Goal: Task Accomplishment & Management: Manage account settings

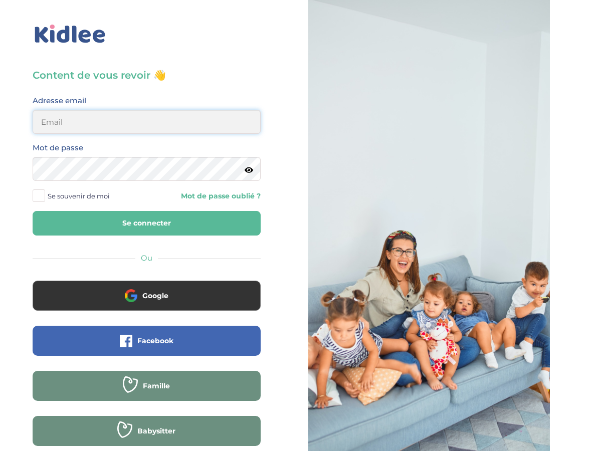
click at [124, 121] on input "email" at bounding box center [147, 122] width 228 height 24
type input "andreaboguifo@yahoo.fr"
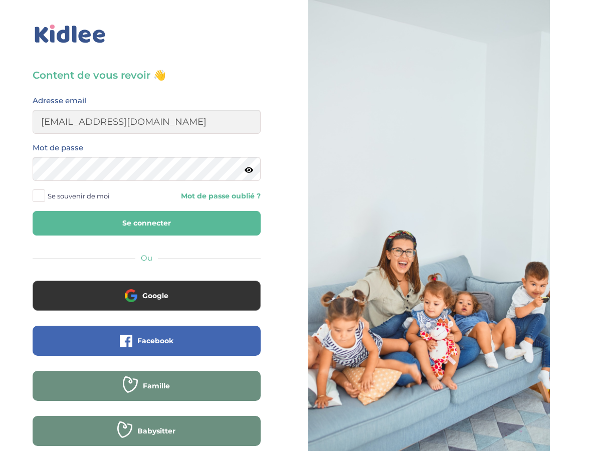
click at [144, 226] on button "Se connecter" at bounding box center [147, 223] width 228 height 25
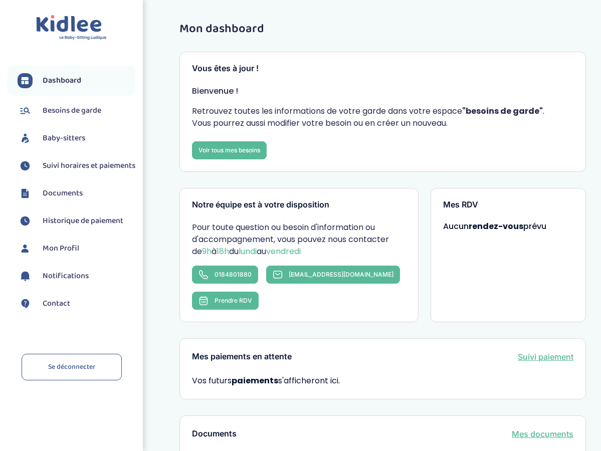
click at [68, 115] on span "Besoins de garde" at bounding box center [72, 111] width 59 height 12
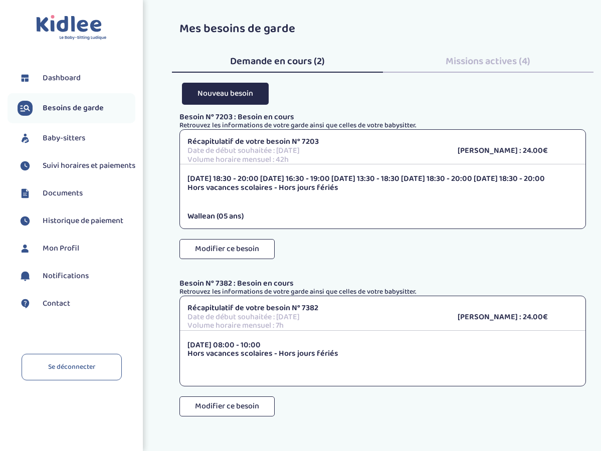
click at [66, 140] on span "Baby-sitters" at bounding box center [64, 138] width 43 height 12
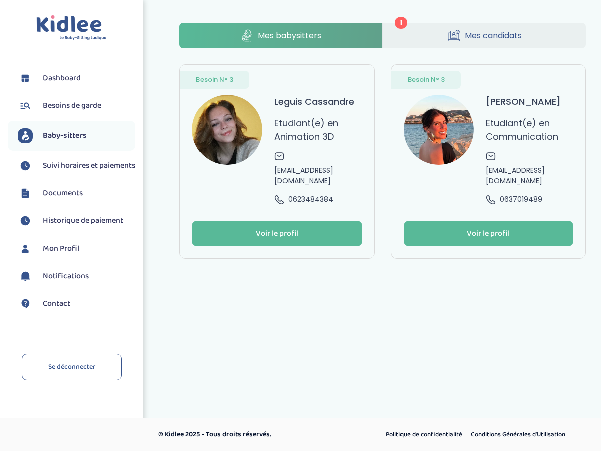
click at [314, 34] on span "Mes babysitters" at bounding box center [289, 35] width 64 height 13
click at [263, 232] on div "Voir le profil" at bounding box center [276, 234] width 43 height 12
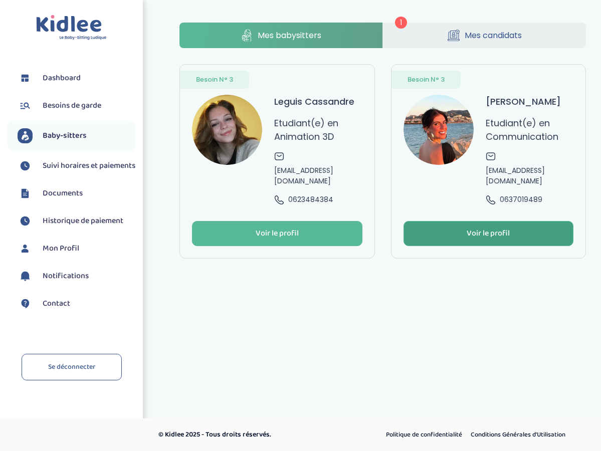
click at [469, 237] on div "Voir le profil" at bounding box center [487, 234] width 43 height 12
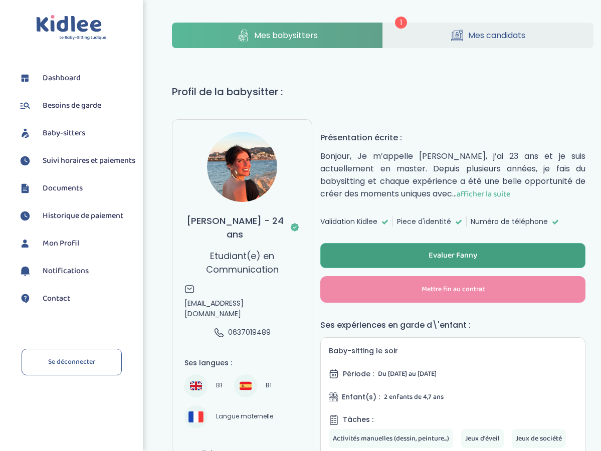
click at [436, 253] on div "Evaluer Fanny" at bounding box center [452, 256] width 49 height 12
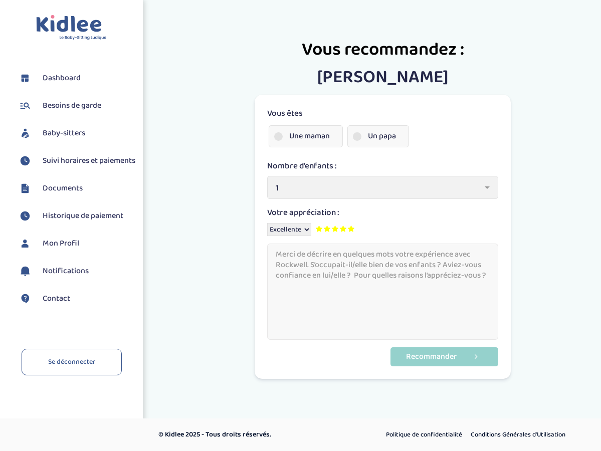
click at [311, 229] on select "Mauvaise Correcte Bonne Très bonne Excellente" at bounding box center [289, 229] width 44 height 13
click at [382, 226] on div "Mauvaise Correcte Bonne Très bonne Excellente" at bounding box center [382, 229] width 231 height 13
click at [73, 105] on span "Besoins de garde" at bounding box center [72, 106] width 59 height 12
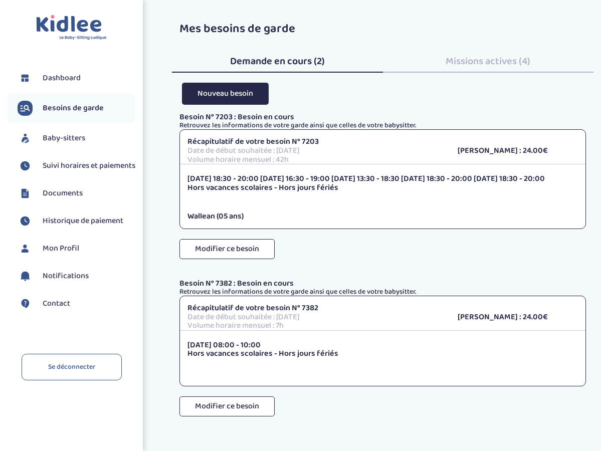
click at [489, 57] on span "Missions actives (4)" at bounding box center [487, 61] width 85 height 16
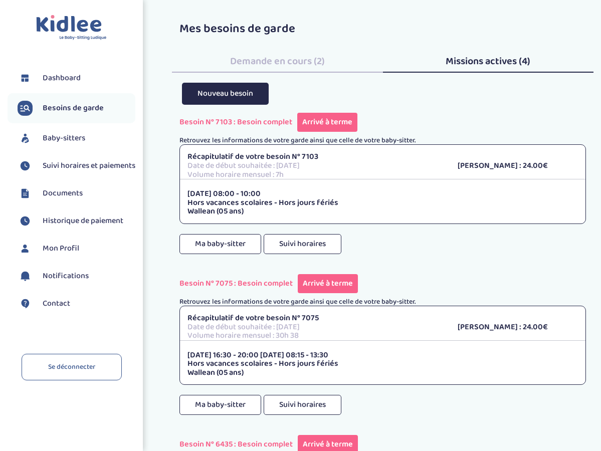
click at [262, 64] on span "Demande en cours (2)" at bounding box center [277, 61] width 95 height 16
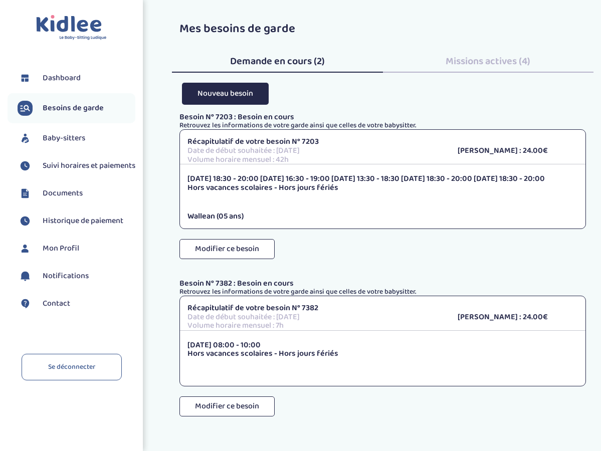
click at [67, 143] on span "Baby-sitters" at bounding box center [64, 138] width 43 height 12
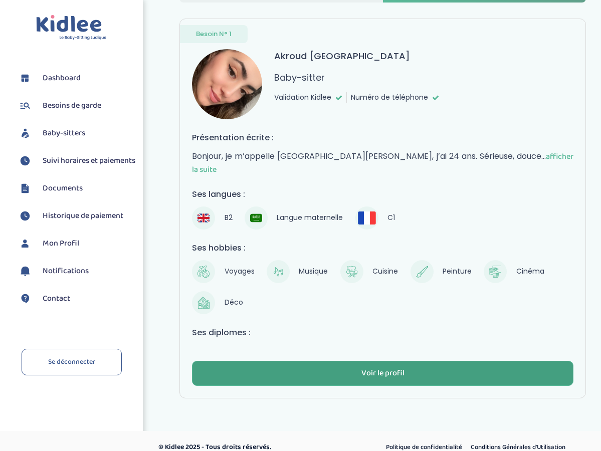
scroll to position [45, 0]
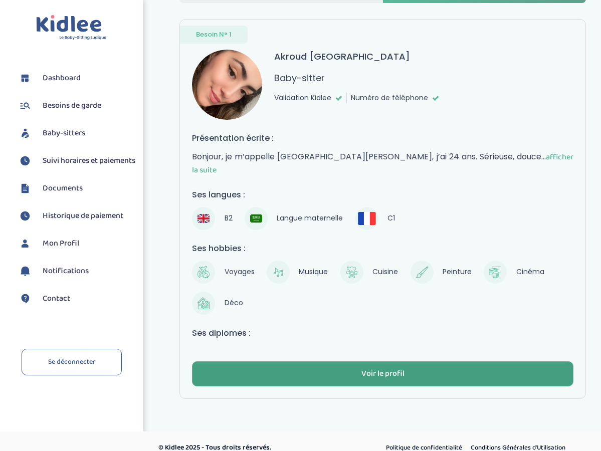
click at [371, 368] on div "Voir le profil" at bounding box center [382, 374] width 43 height 12
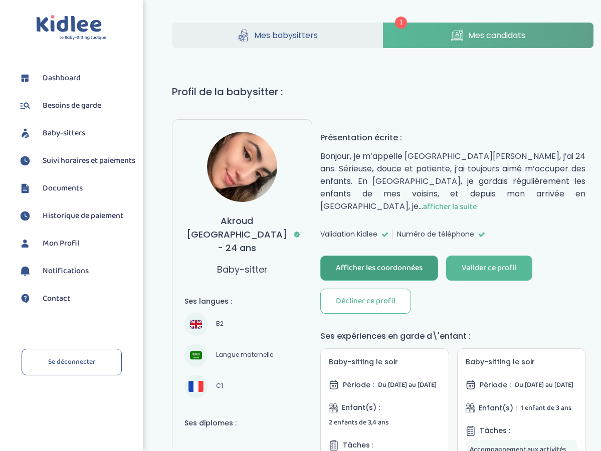
click at [407, 262] on div "Afficher les coordonnées" at bounding box center [379, 268] width 87 height 12
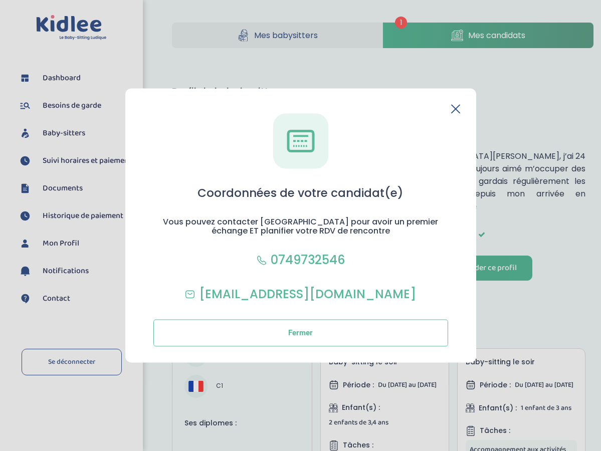
click at [0, 0] on icon at bounding box center [0, 0] width 0 height 0
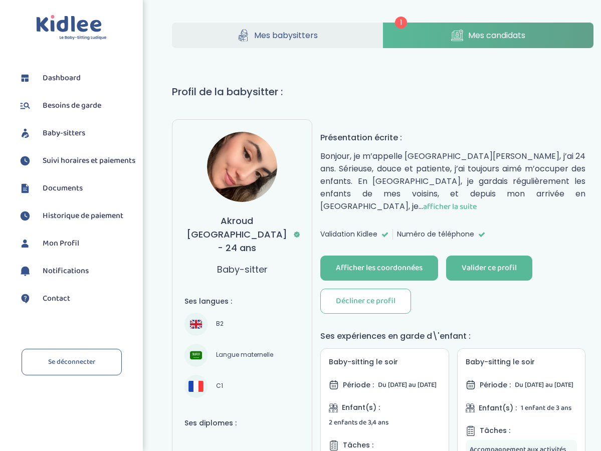
click at [476, 200] on span "afficher la suite" at bounding box center [450, 206] width 54 height 13
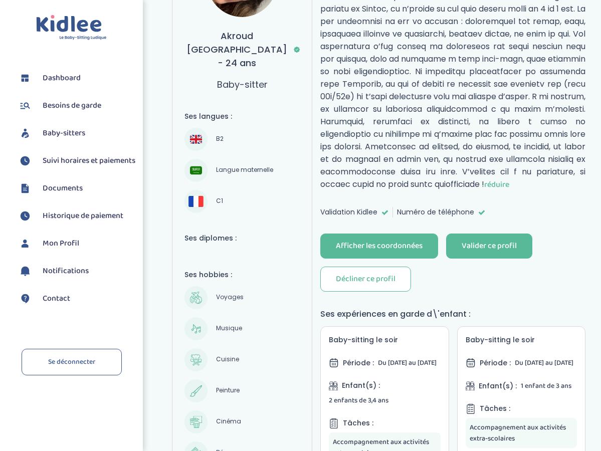
scroll to position [190, 0]
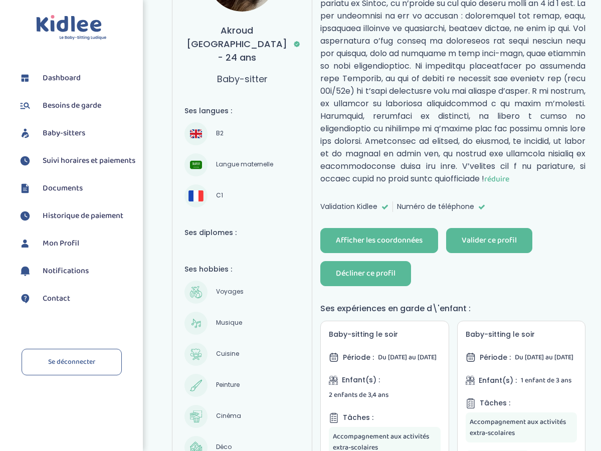
click at [384, 279] on div "Décliner ce profil" at bounding box center [366, 274] width 60 height 12
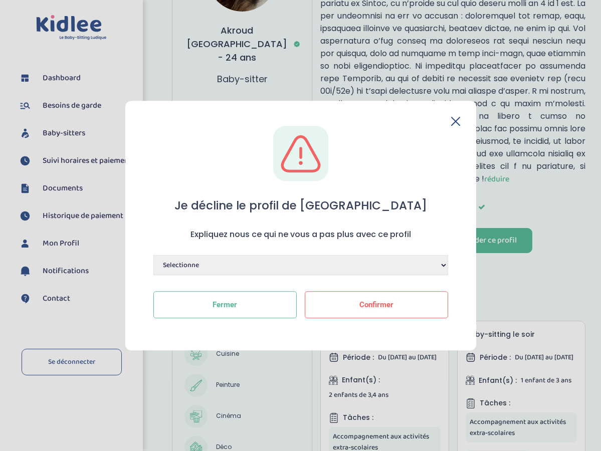
click at [442, 266] on select "Selectionne Manque de dynamisme Manque d'expérience Manque de motivation Dispon…" at bounding box center [300, 265] width 295 height 20
select select "Habite trop loin"
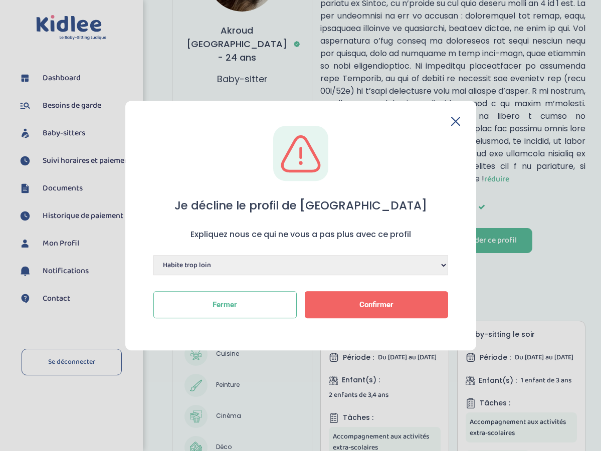
click at [356, 301] on button "Confirmer" at bounding box center [376, 304] width 143 height 27
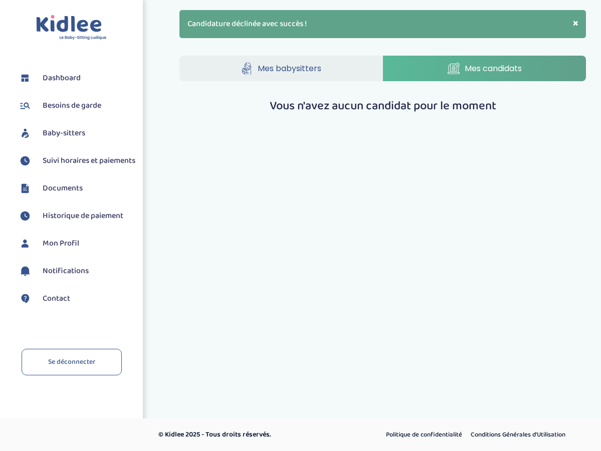
click at [56, 74] on span "Dashboard" at bounding box center [62, 78] width 38 height 12
